Goal: Task Accomplishment & Management: Manage account settings

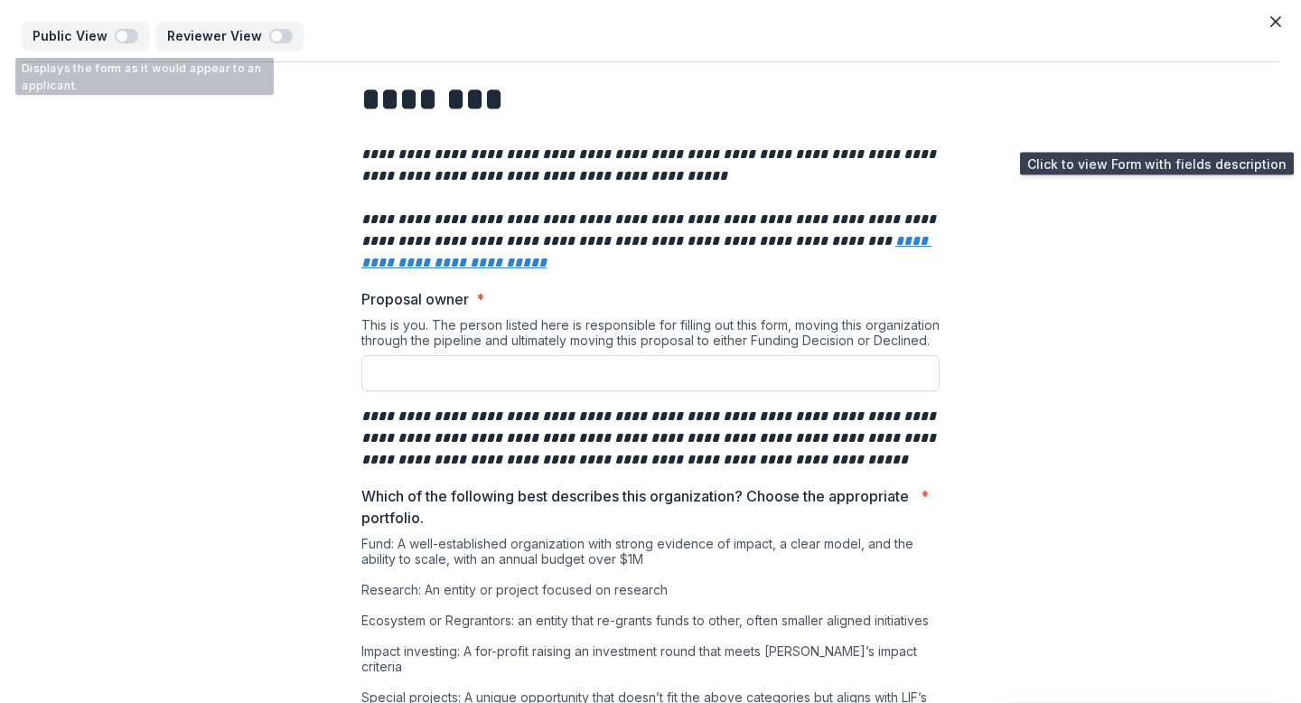
scroll to position [4, 0]
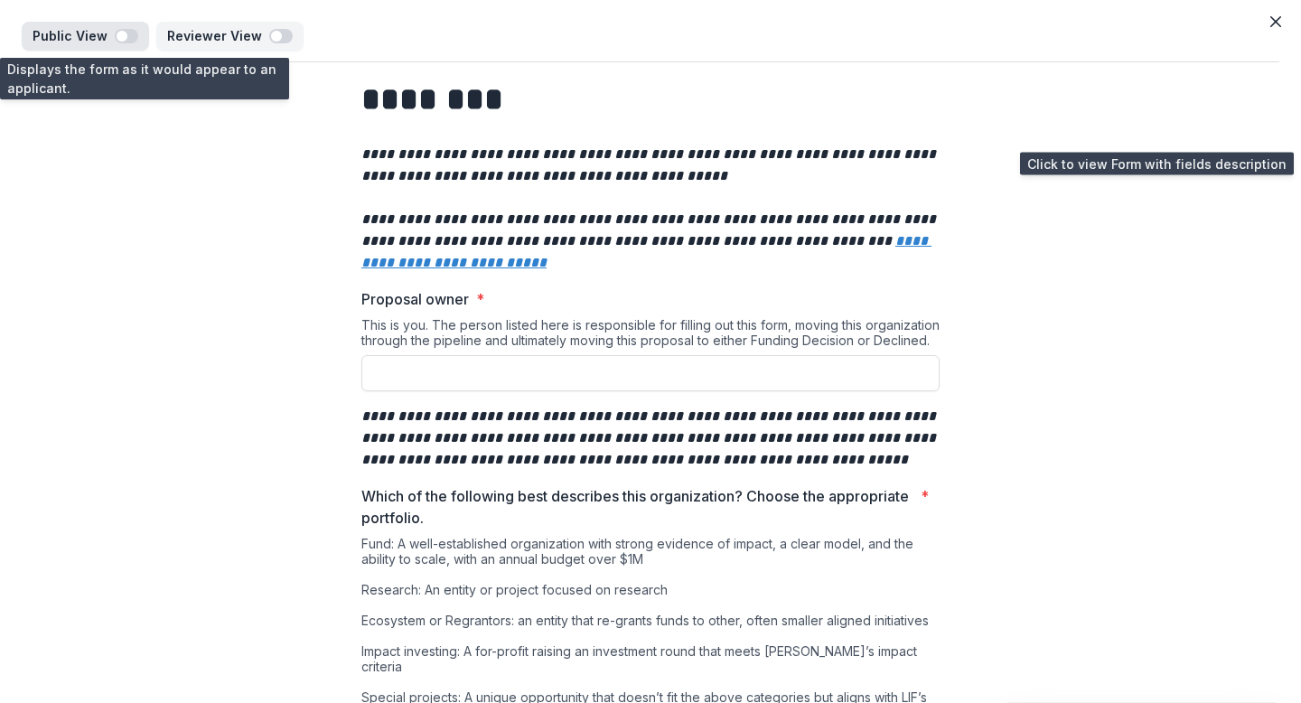
click at [126, 36] on span "button" at bounding box center [126, 36] width 23 height 14
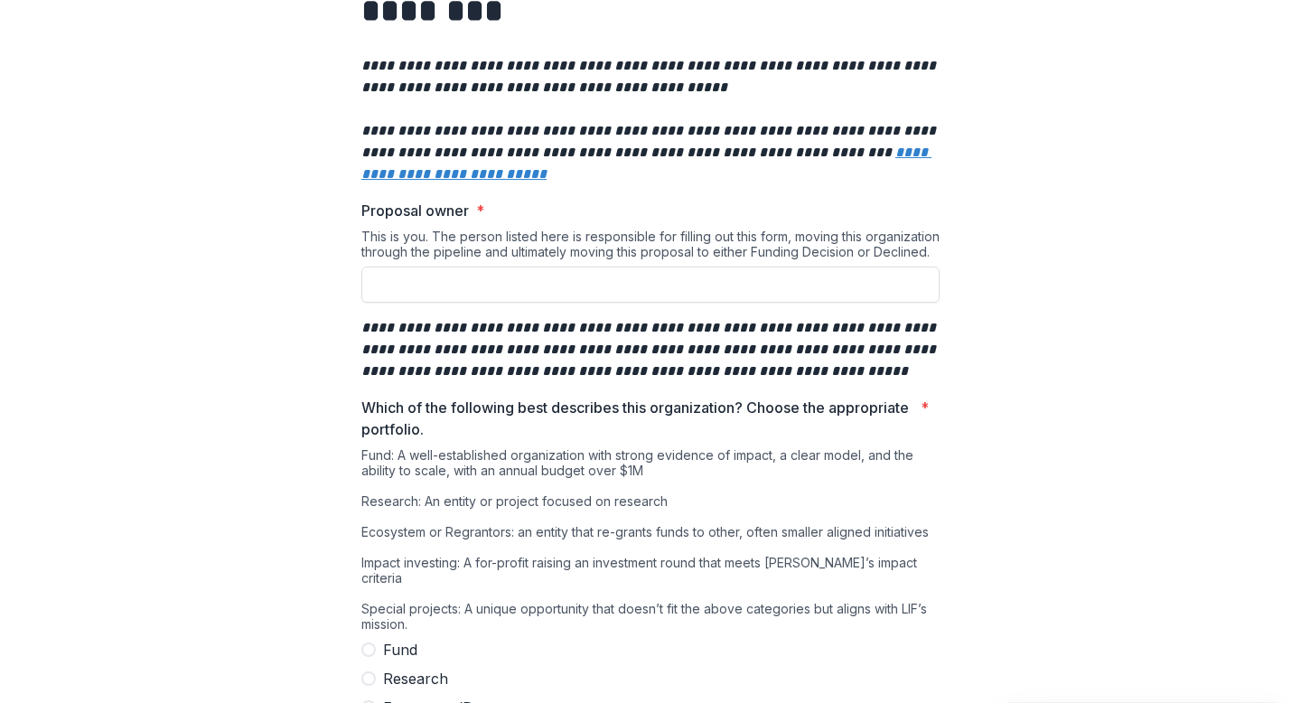
scroll to position [0, 0]
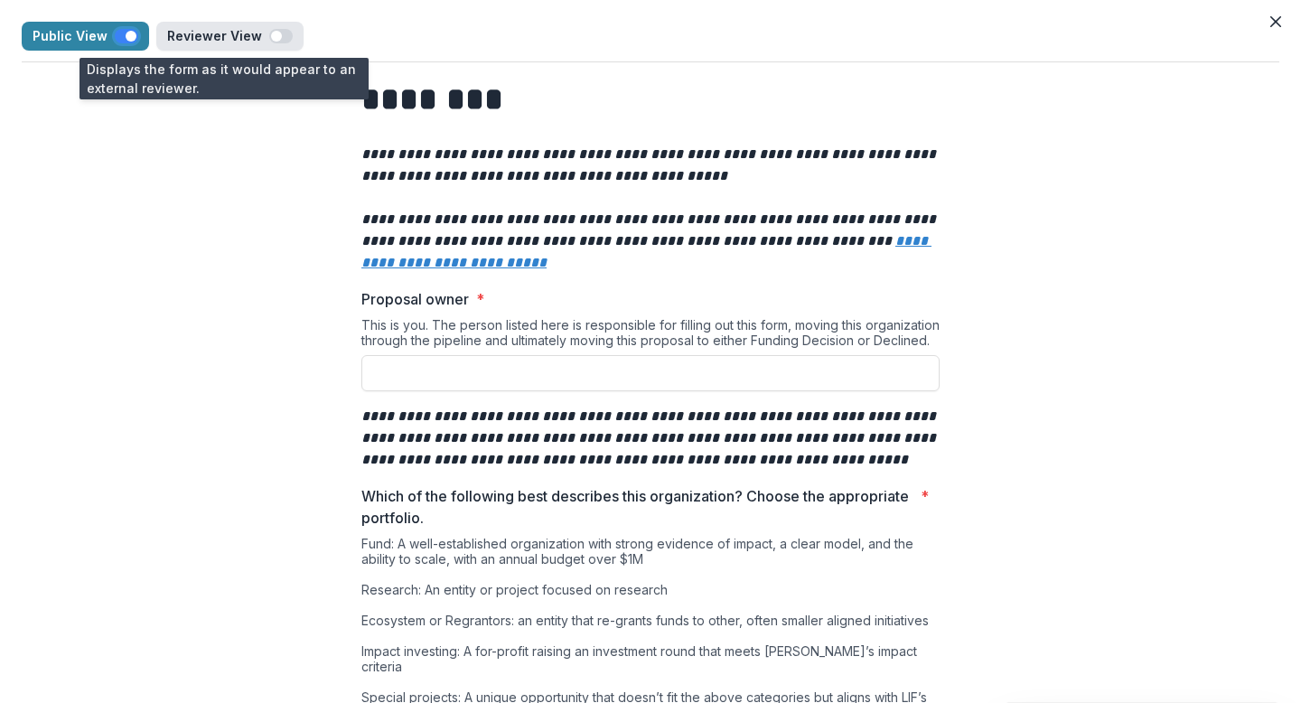
click at [279, 35] on span "button" at bounding box center [280, 36] width 23 height 14
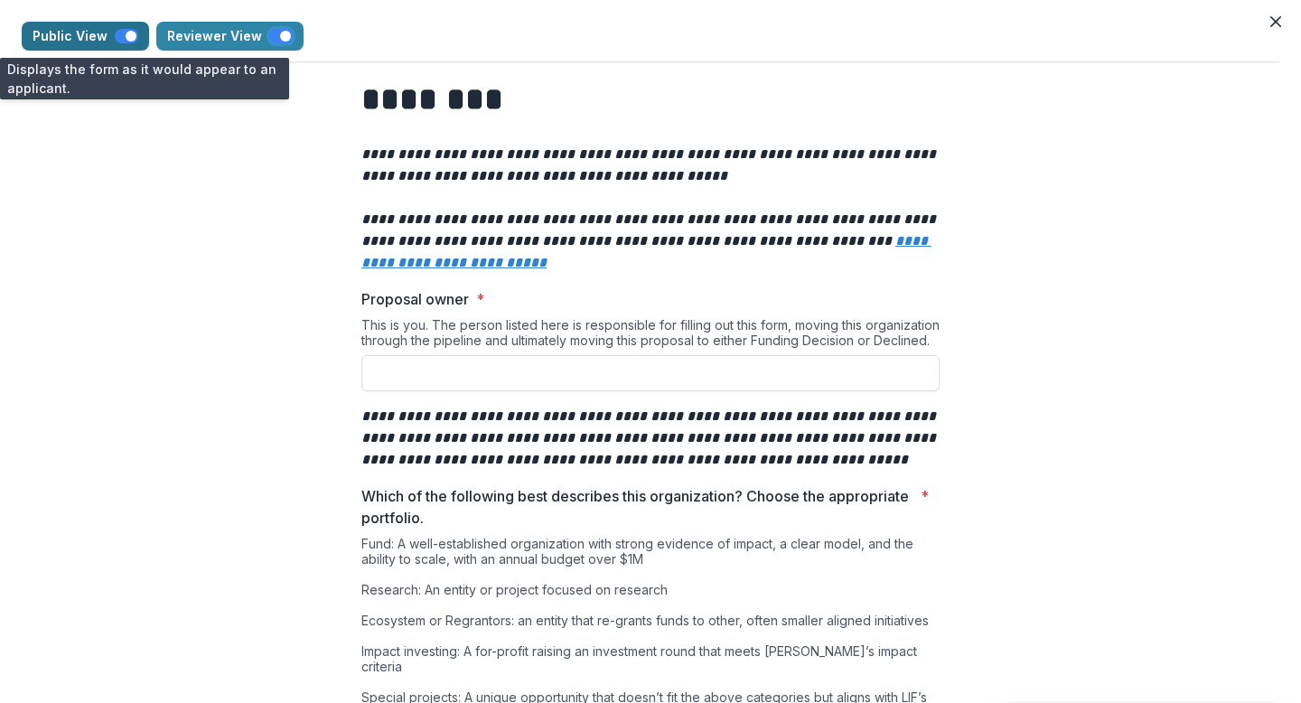
click at [118, 37] on span "button" at bounding box center [126, 36] width 23 height 14
click at [129, 37] on span "button" at bounding box center [126, 36] width 23 height 14
click at [119, 37] on span "button" at bounding box center [126, 36] width 23 height 14
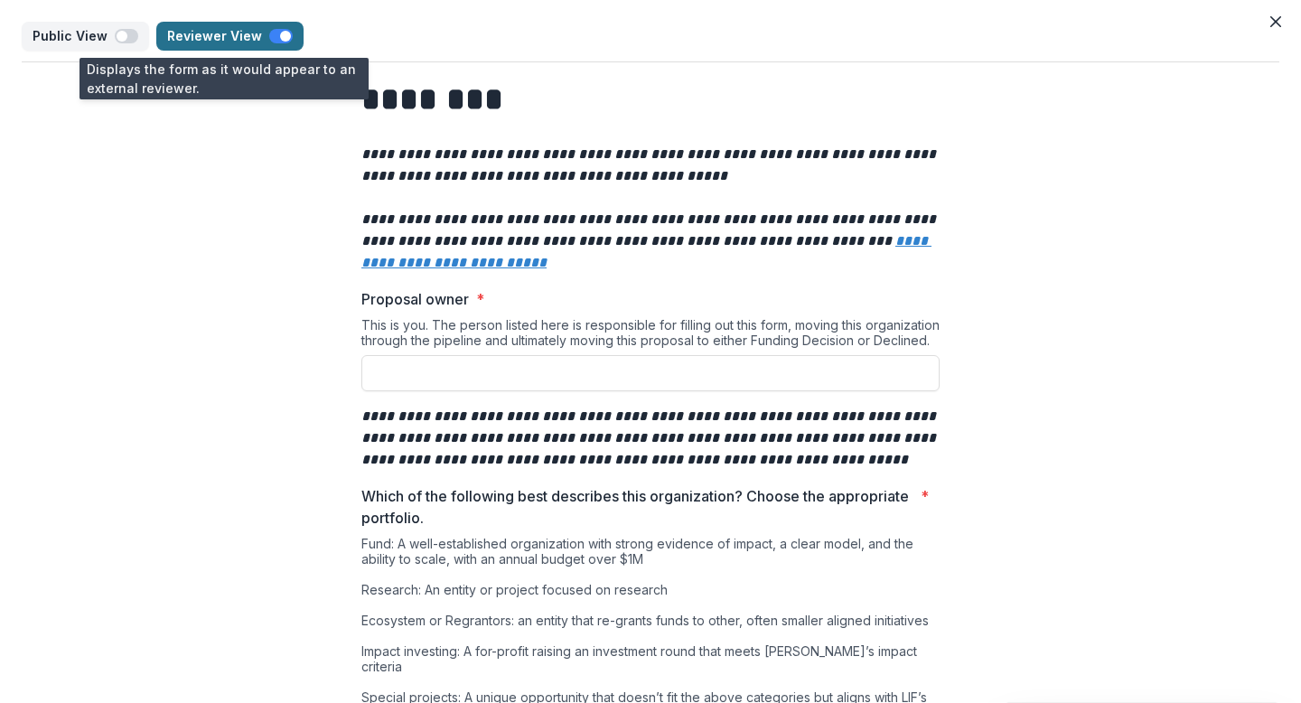
click at [269, 35] on span "button" at bounding box center [280, 36] width 23 height 14
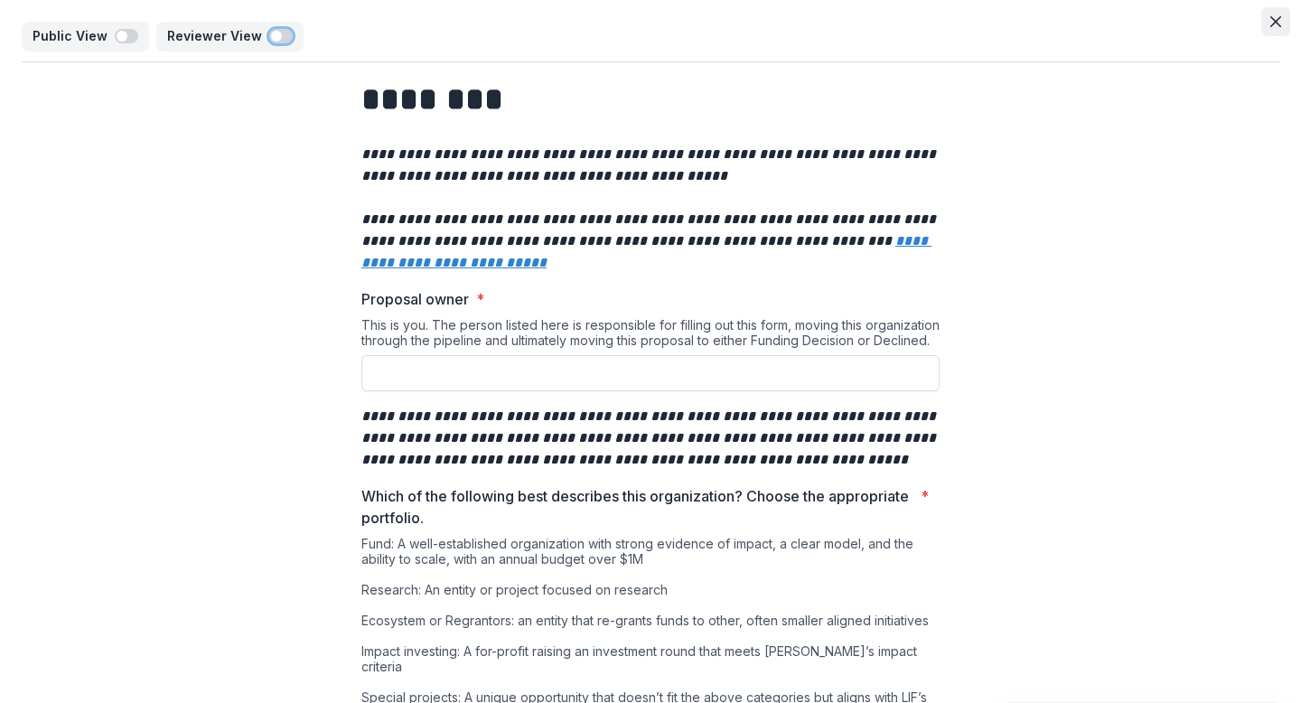
click at [1271, 18] on icon "Close" at bounding box center [1275, 21] width 11 height 11
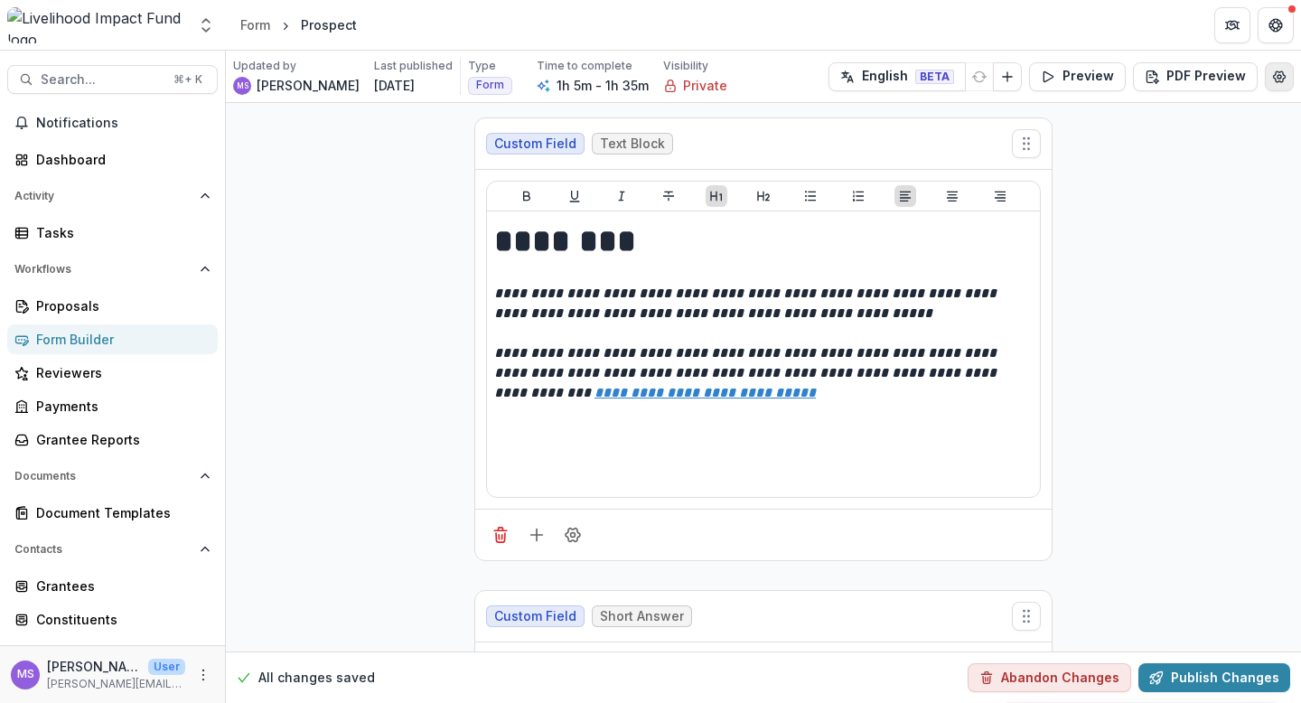
click at [1279, 71] on icon "Edit Form Settings" at bounding box center [1279, 77] width 14 height 14
select select "*******"
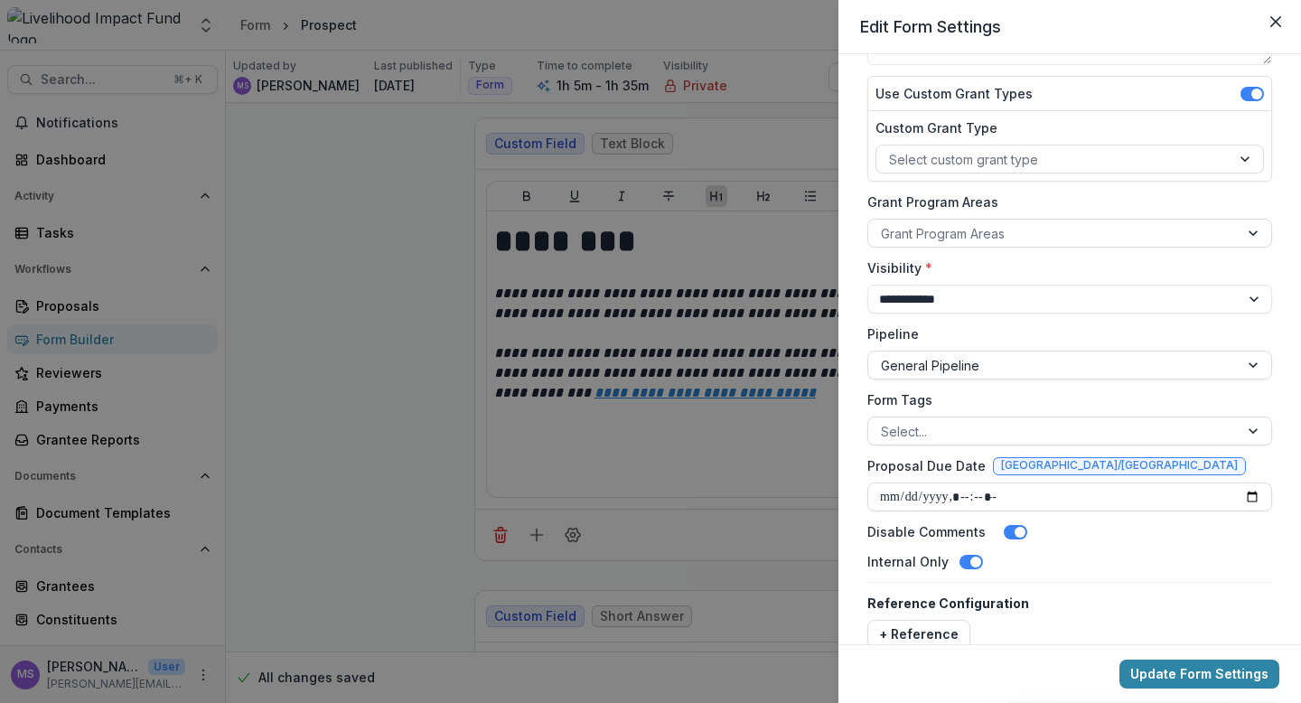
scroll to position [183, 0]
click at [1249, 292] on select "**********" at bounding box center [1069, 298] width 405 height 29
click at [867, 284] on select "**********" at bounding box center [1069, 298] width 405 height 29
click at [850, 287] on div "**********" at bounding box center [1069, 349] width 463 height 590
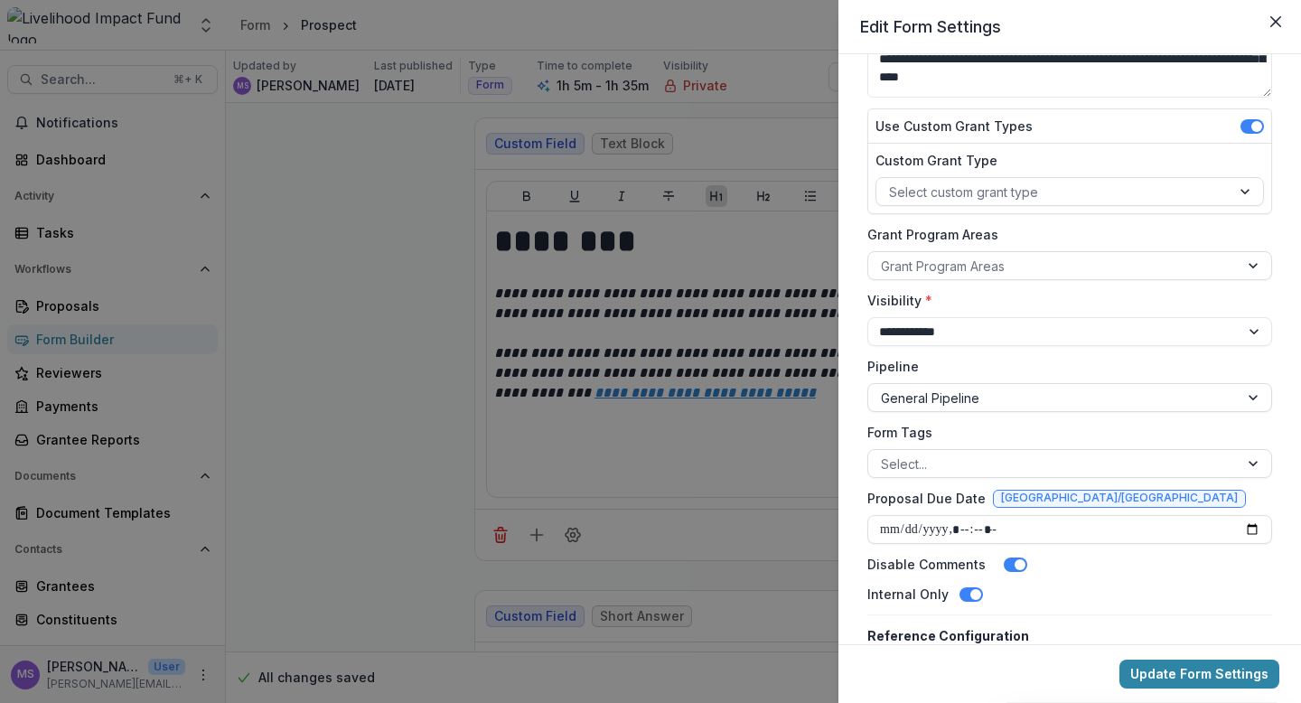
scroll to position [0, 0]
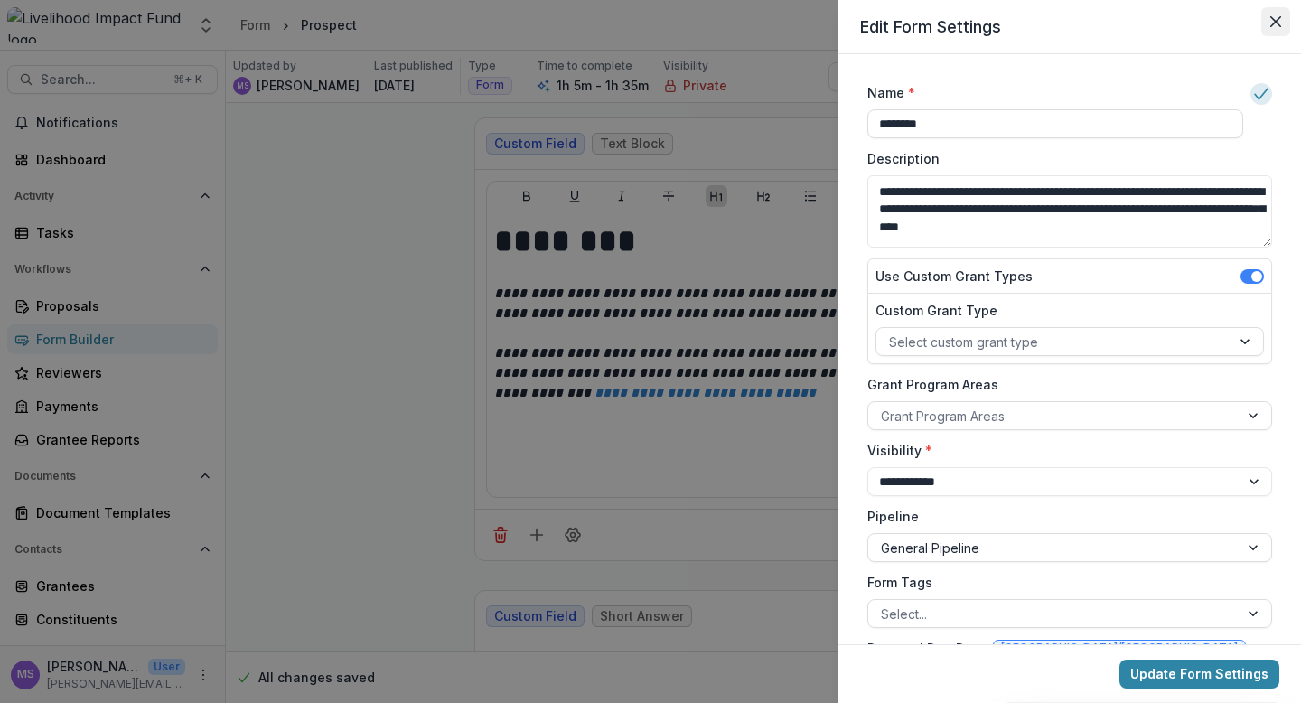
click at [1274, 22] on icon "Close" at bounding box center [1275, 21] width 11 height 11
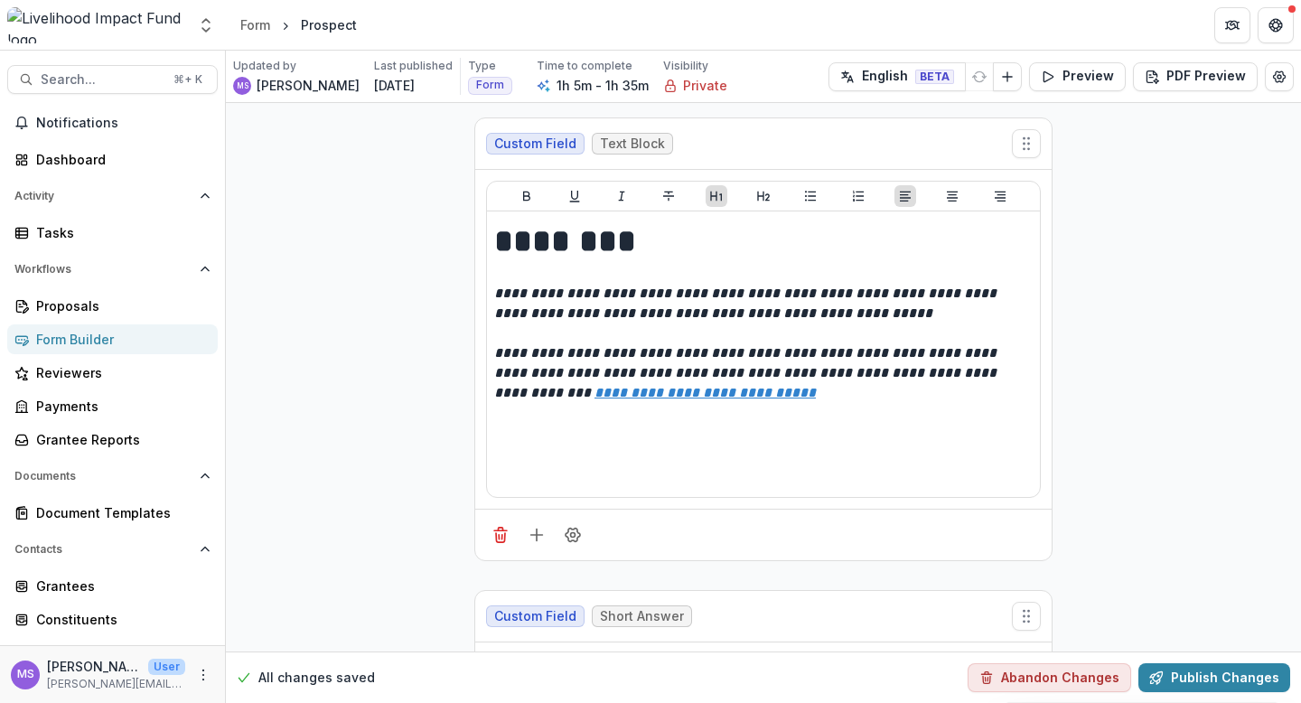
click at [666, 85] on rect at bounding box center [670, 88] width 9 height 6
click at [1275, 73] on icon "Edit Form Settings" at bounding box center [1279, 77] width 14 height 14
select select "*******"
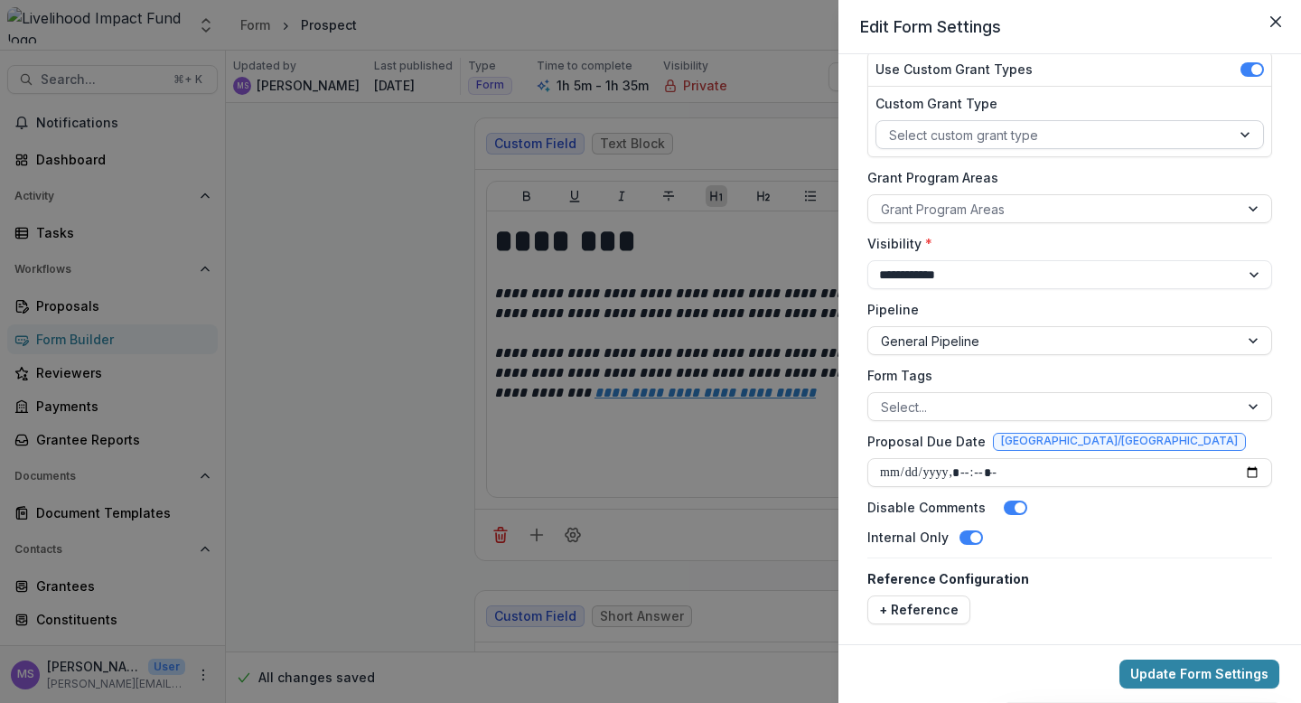
scroll to position [216, 0]
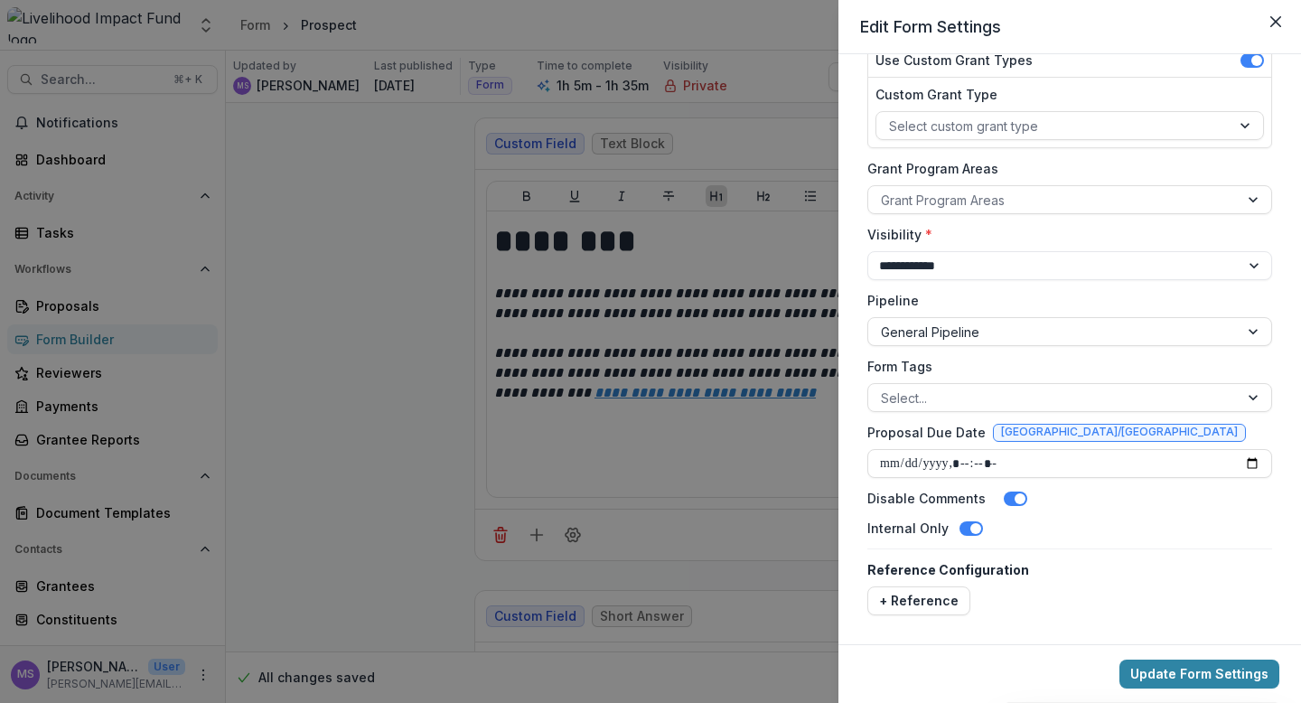
click at [744, 93] on div "**********" at bounding box center [650, 351] width 1301 height 703
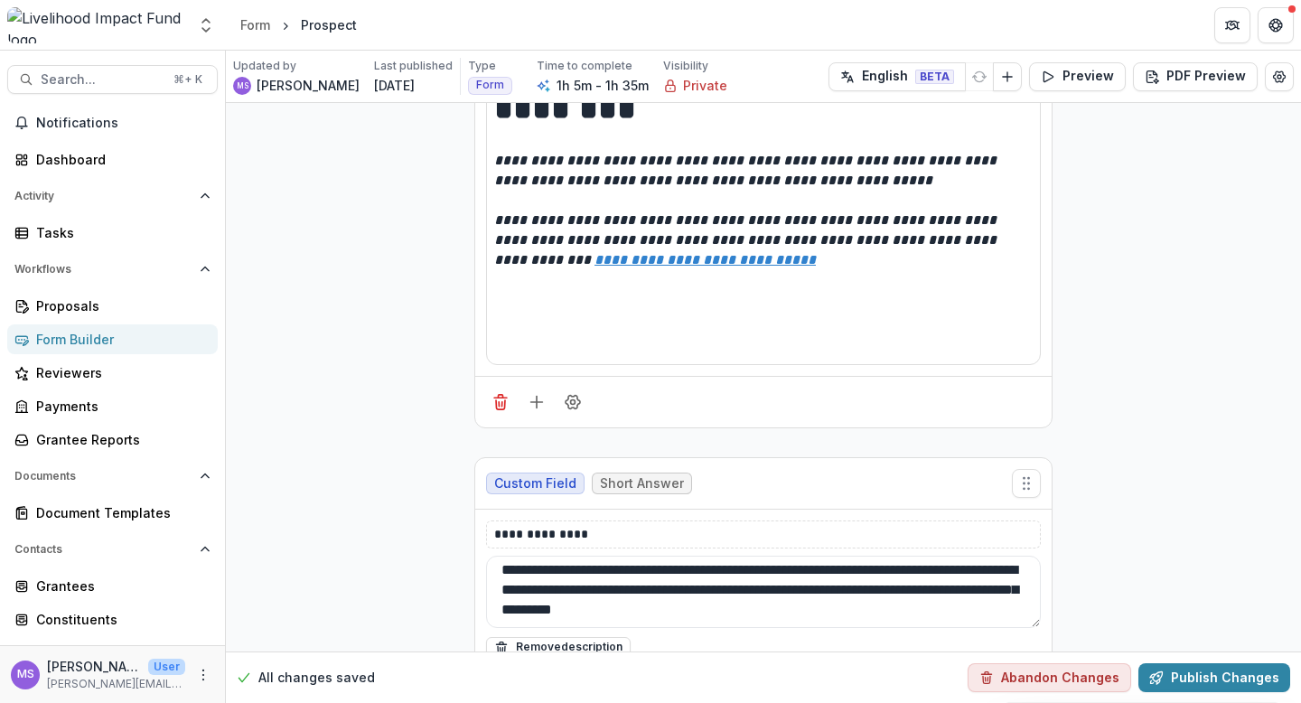
scroll to position [0, 0]
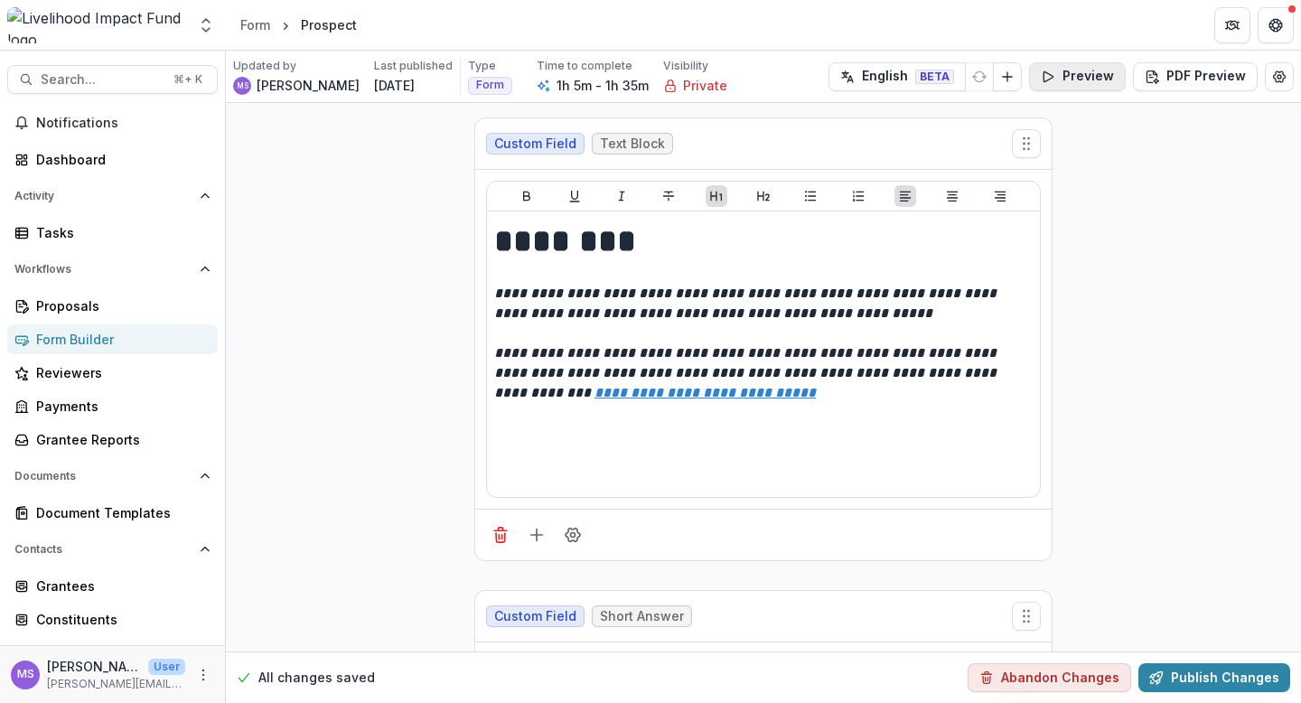
click at [1086, 82] on button "Preview" at bounding box center [1077, 76] width 97 height 29
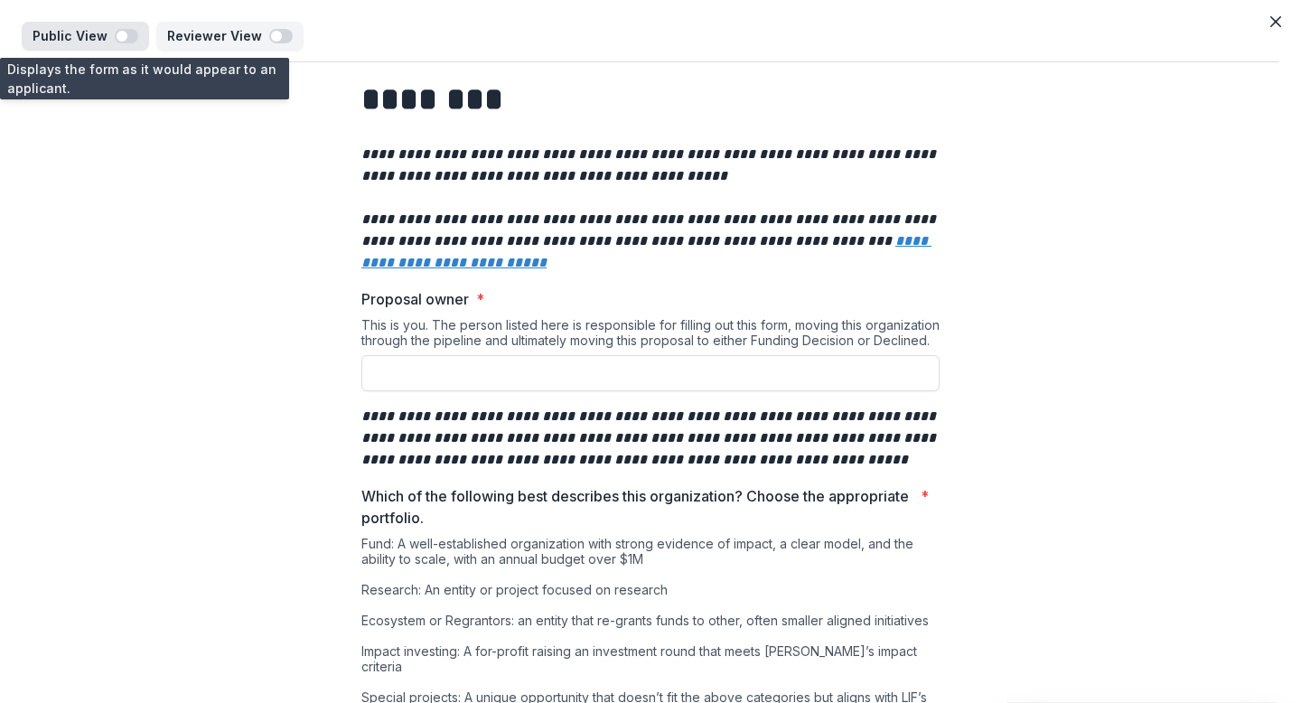
click at [132, 34] on span "button" at bounding box center [126, 36] width 23 height 14
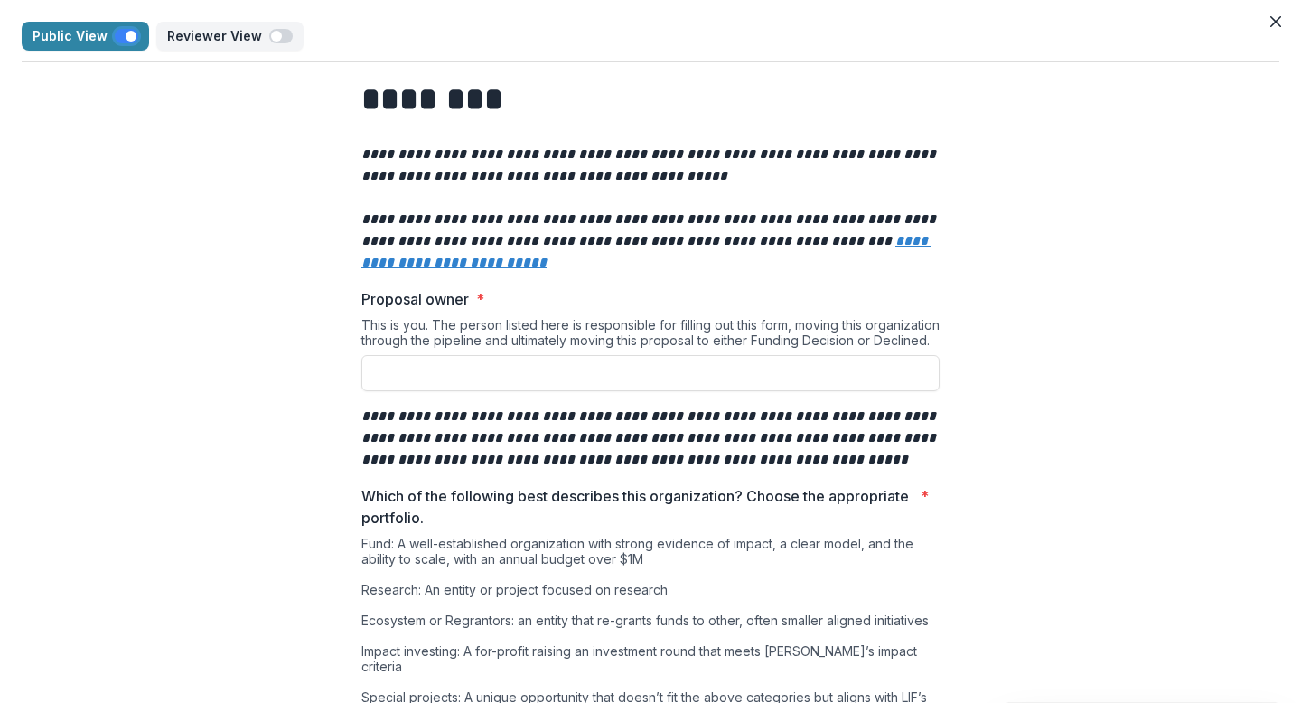
click at [1272, 24] on icon "Close" at bounding box center [1275, 21] width 11 height 11
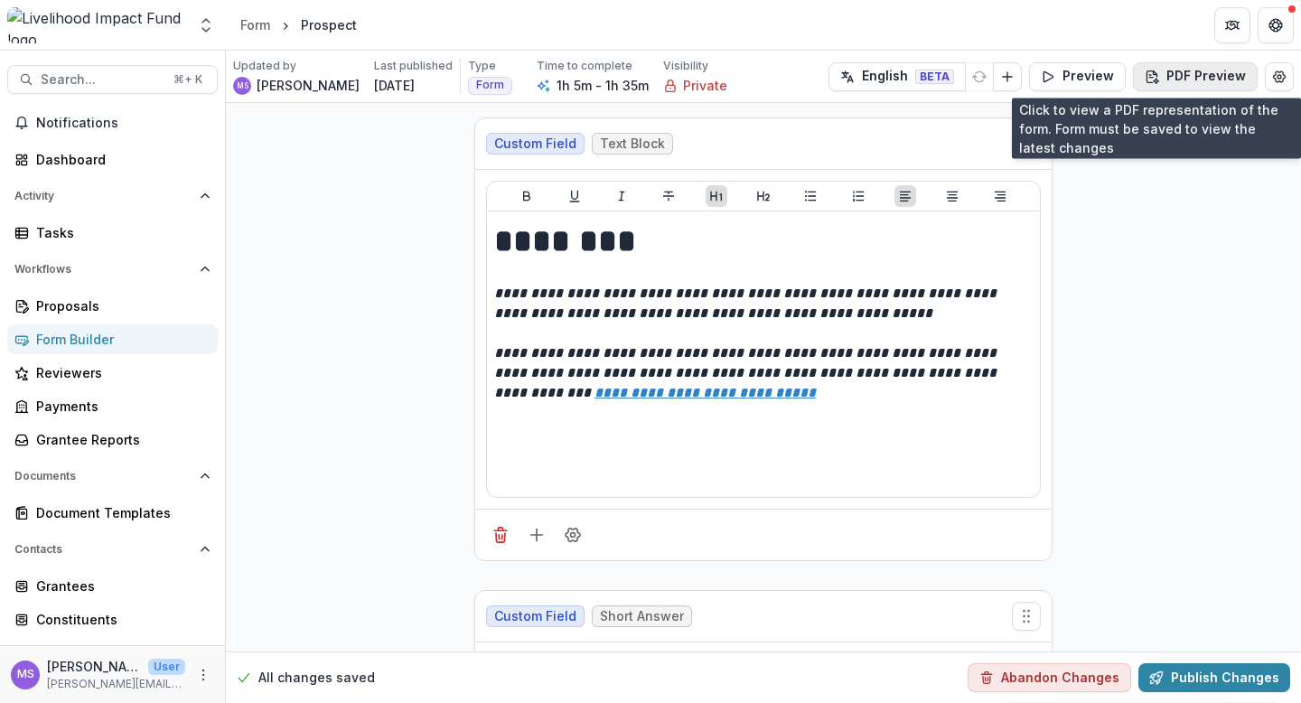
click at [1200, 73] on button "PDF Preview" at bounding box center [1195, 76] width 125 height 29
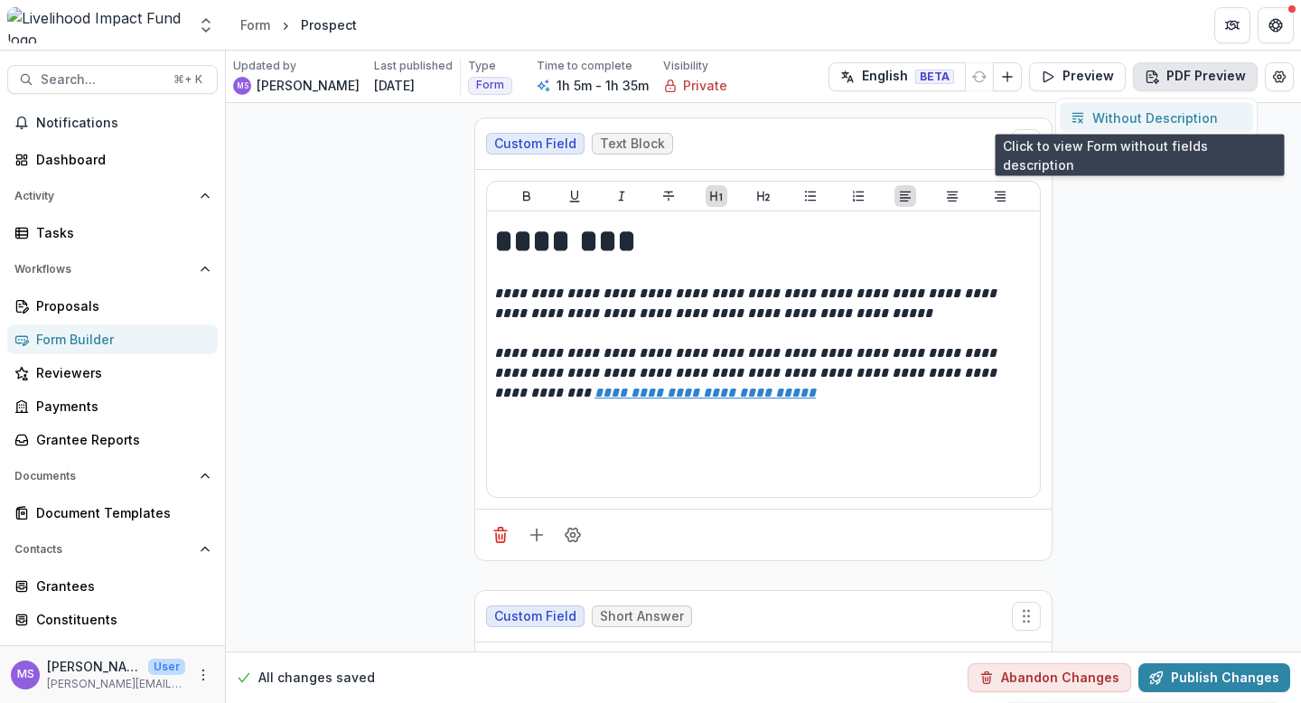
click at [1142, 112] on p "Without Description" at bounding box center [1155, 117] width 126 height 19
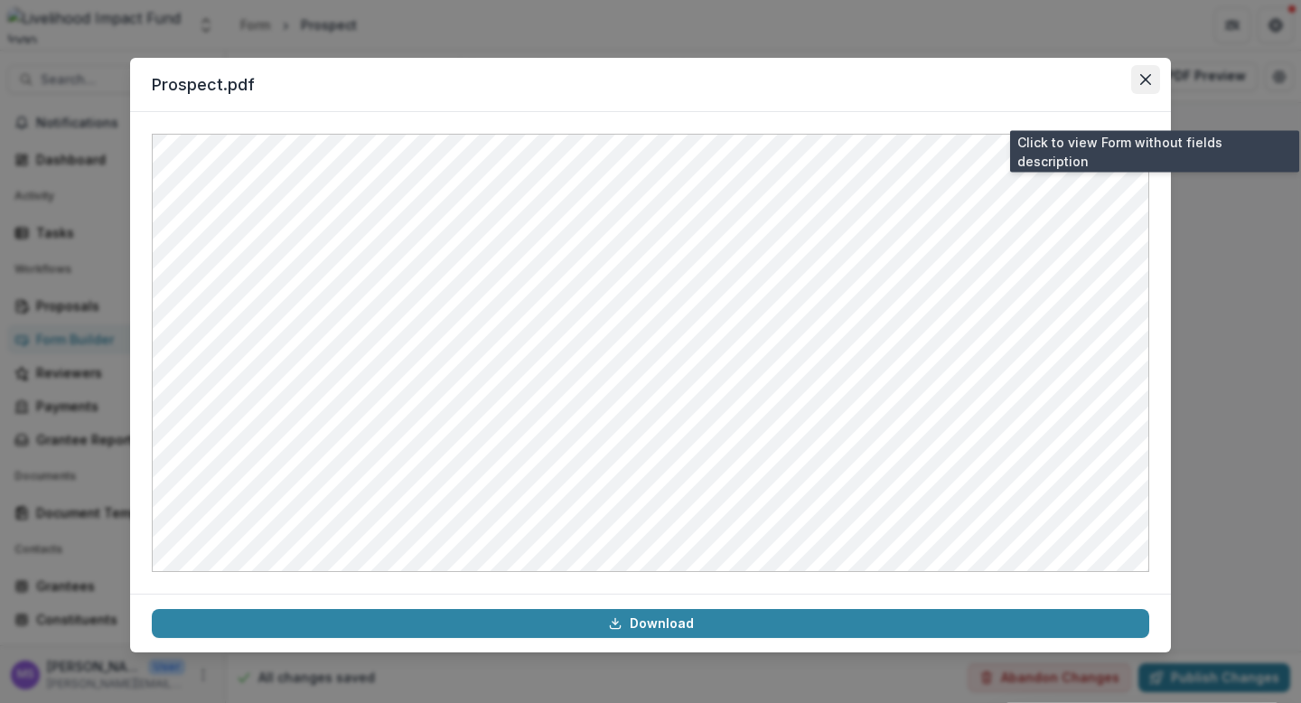
click at [1149, 76] on icon "Close" at bounding box center [1145, 79] width 11 height 11
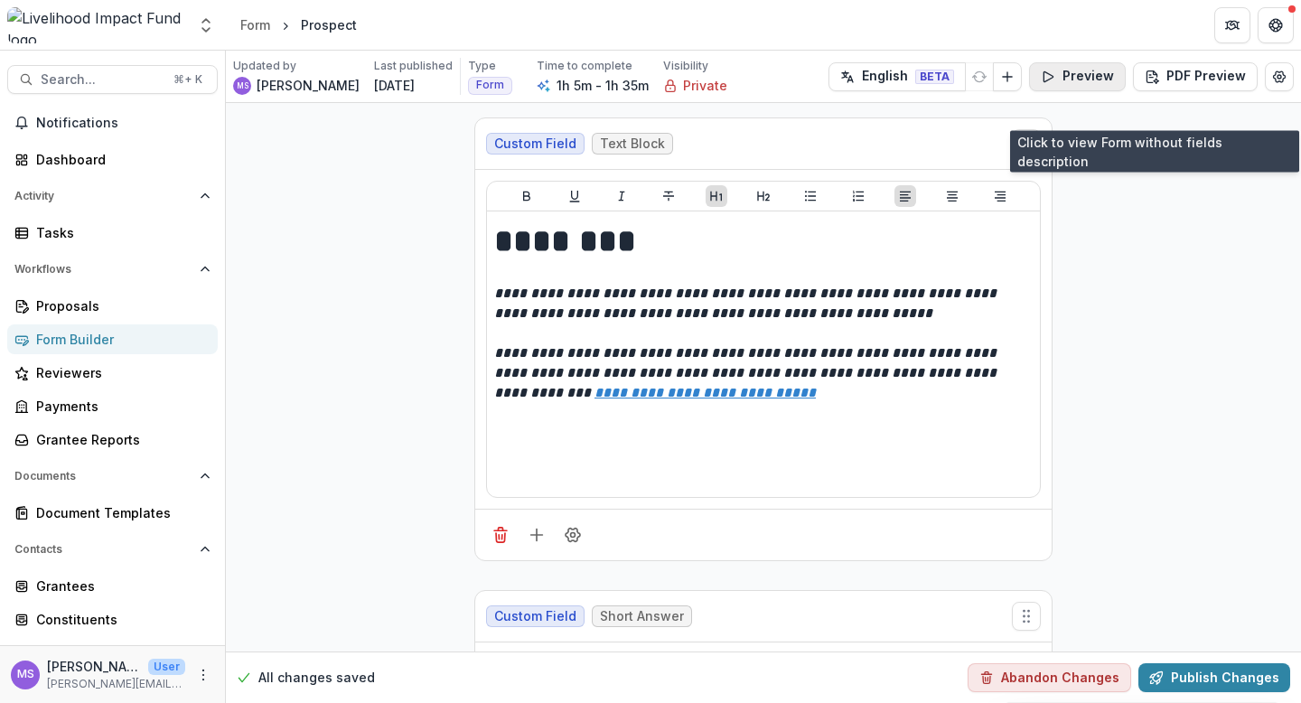
click at [1086, 76] on button "Preview" at bounding box center [1077, 76] width 97 height 29
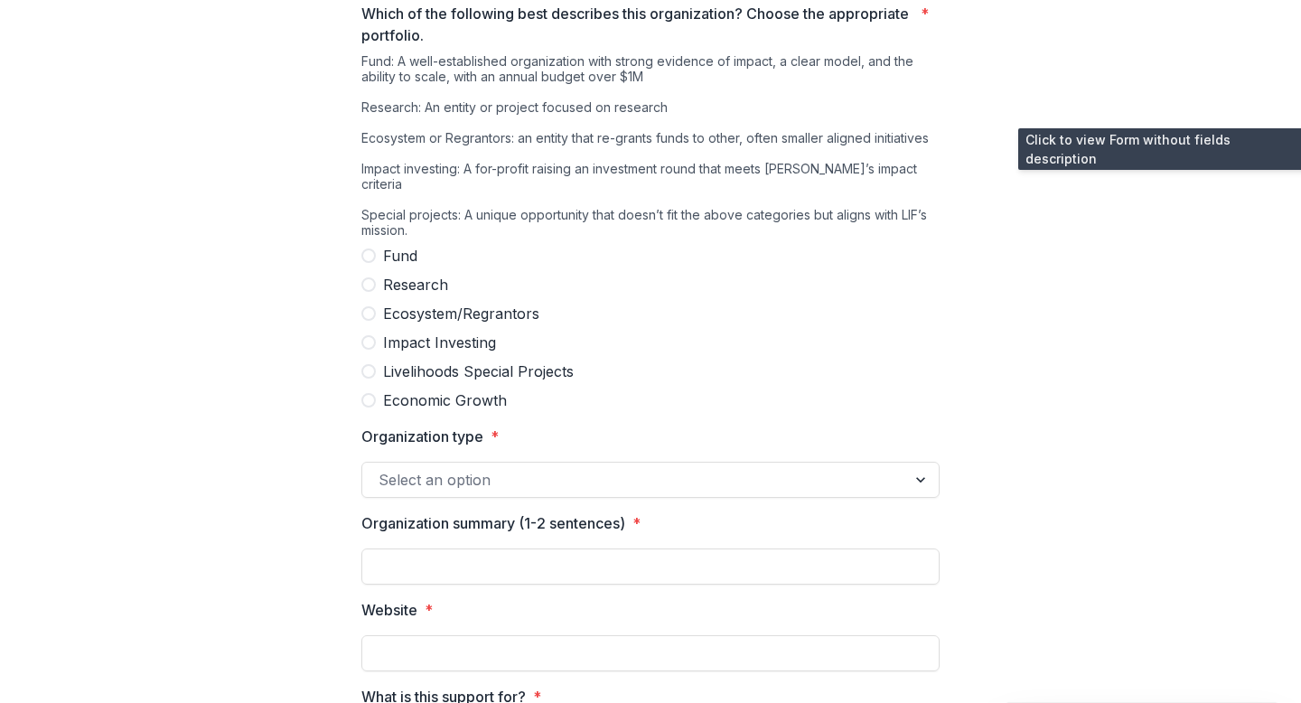
scroll to position [485, 0]
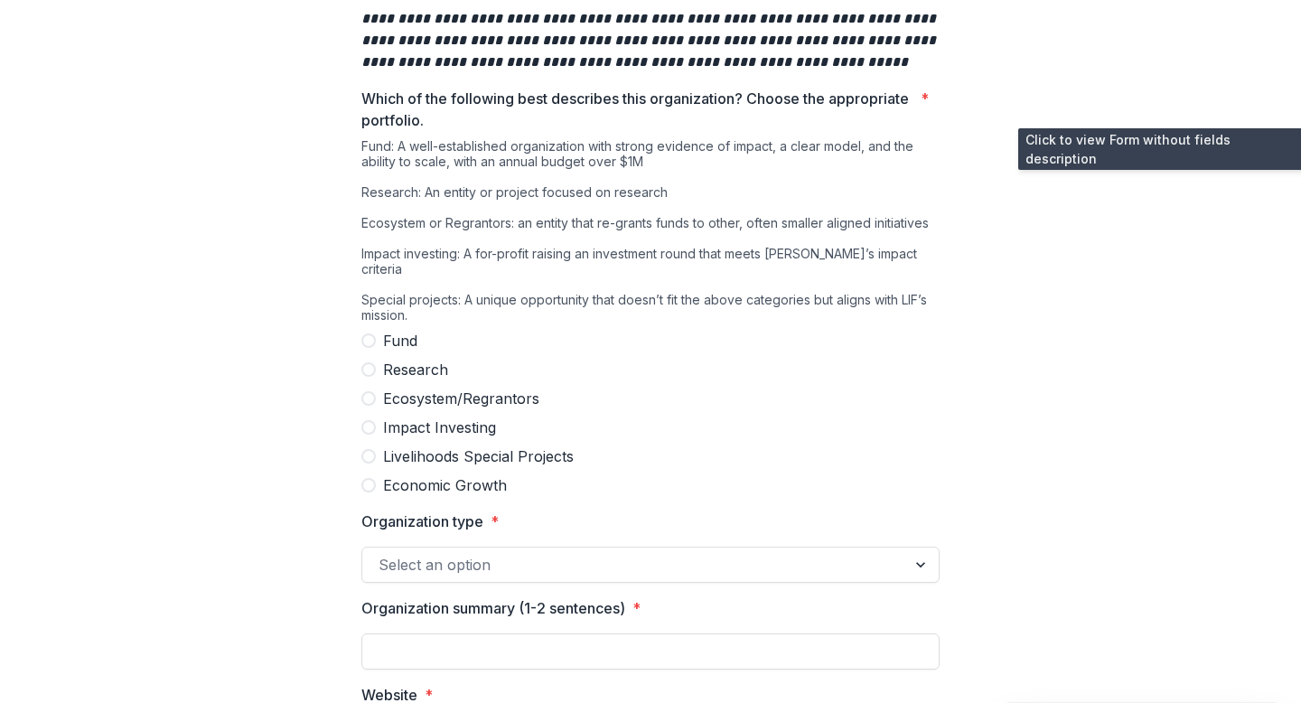
scroll to position [370, 0]
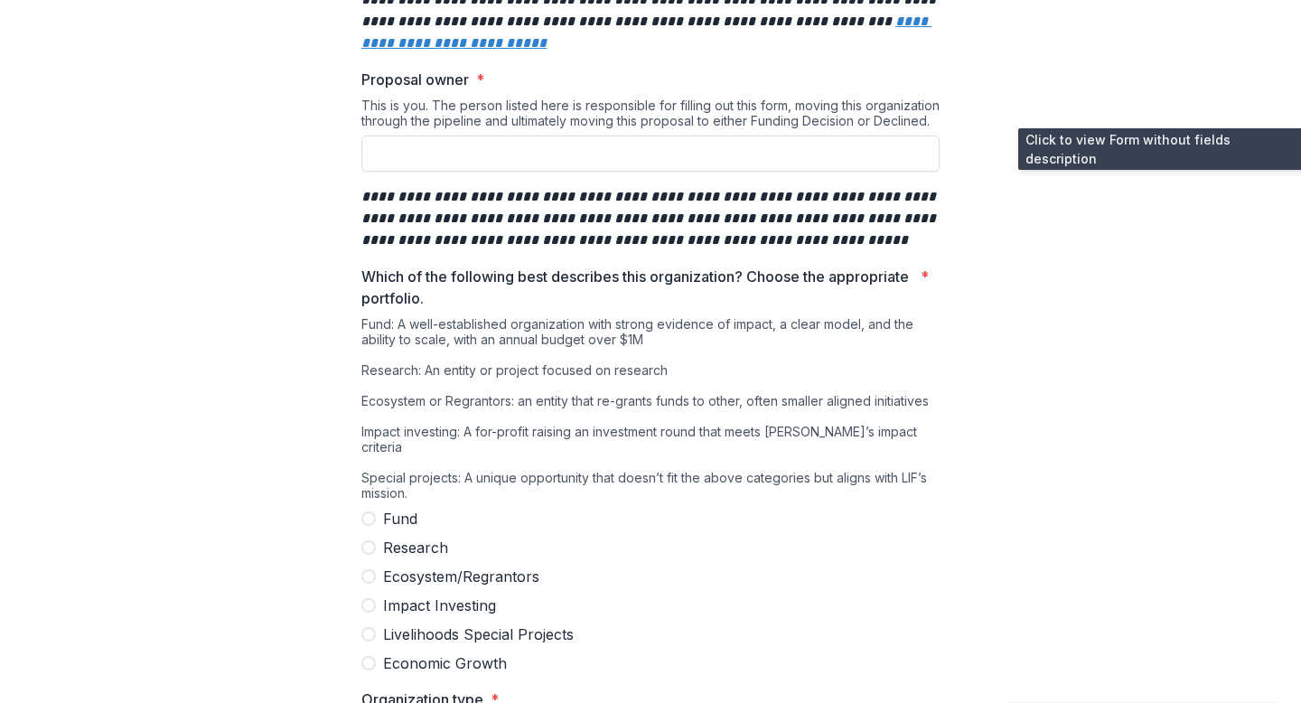
scroll to position [0, 0]
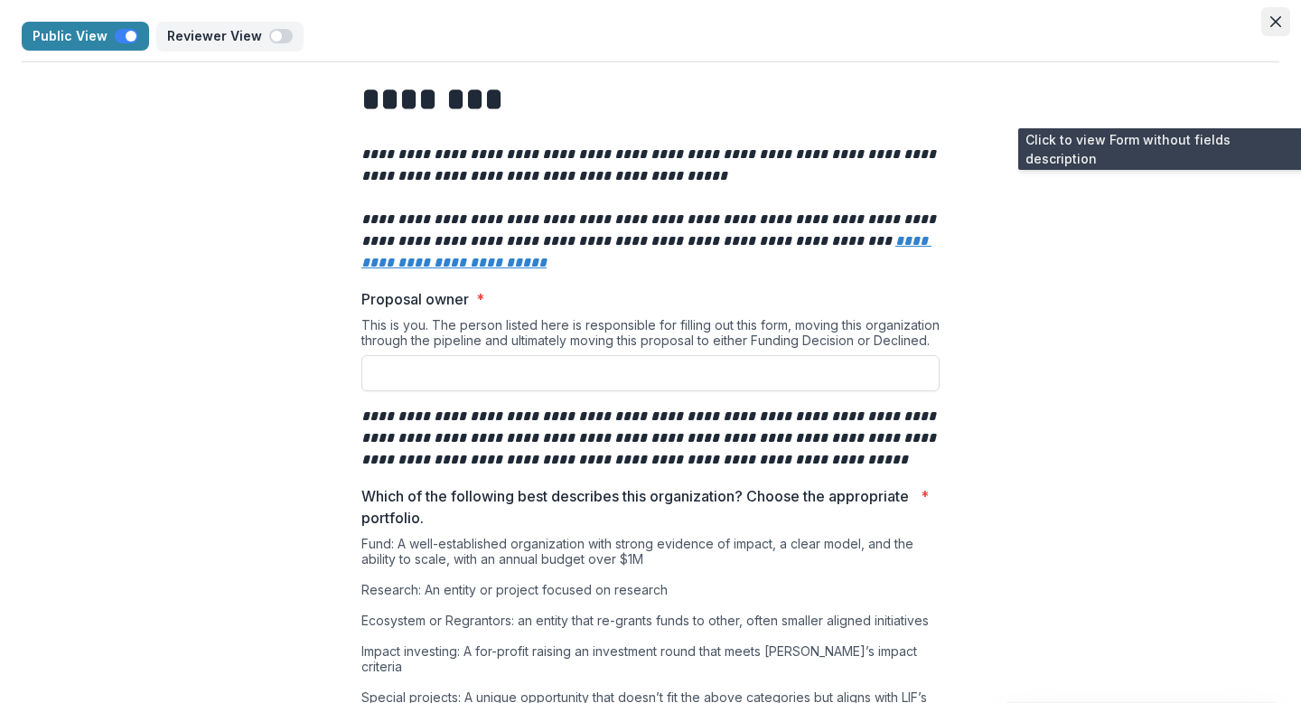
click at [1268, 15] on button "Close" at bounding box center [1275, 21] width 29 height 29
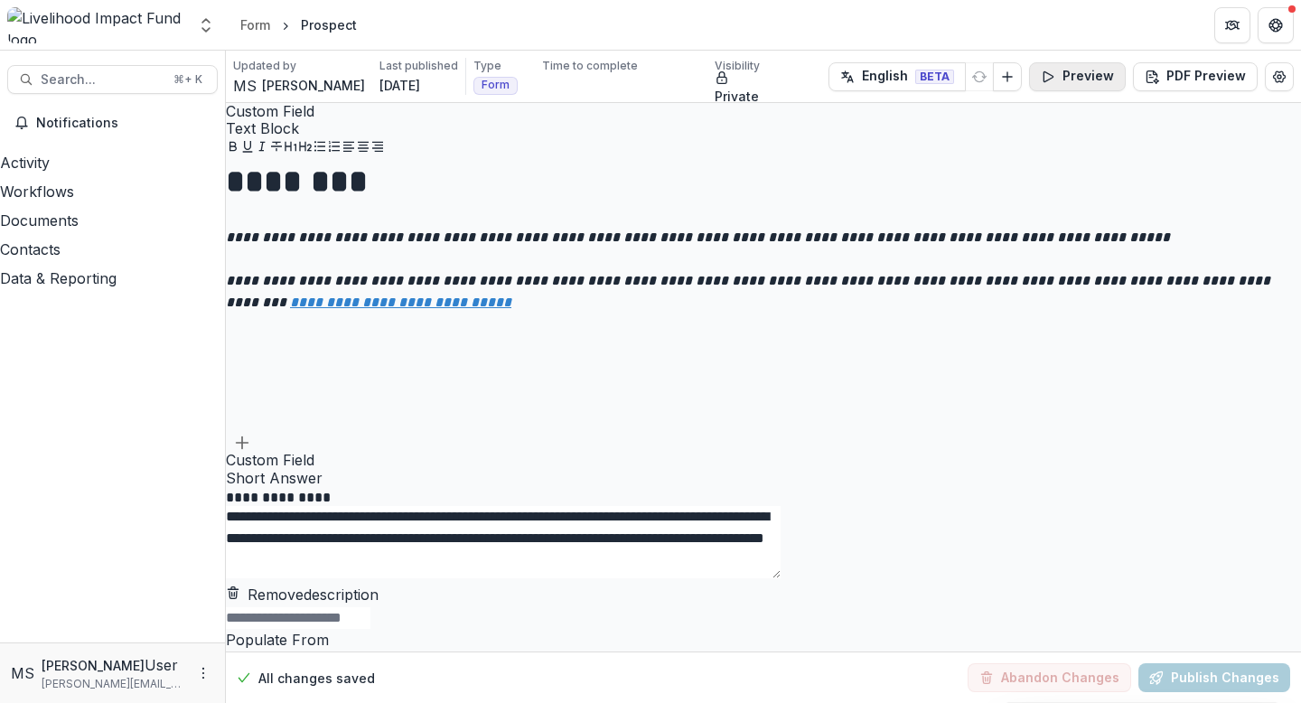
click at [1092, 76] on button "Preview" at bounding box center [1077, 76] width 97 height 29
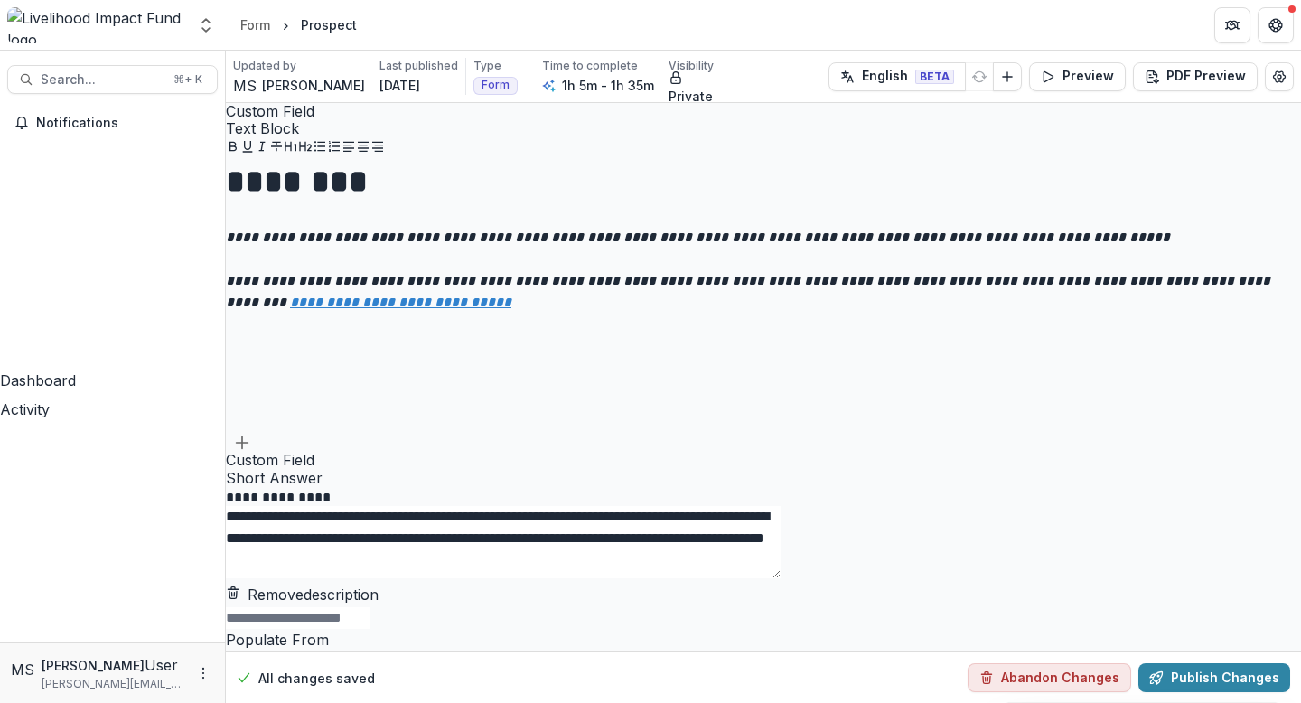
scroll to position [1933, 0]
